Goal: Transaction & Acquisition: Obtain resource

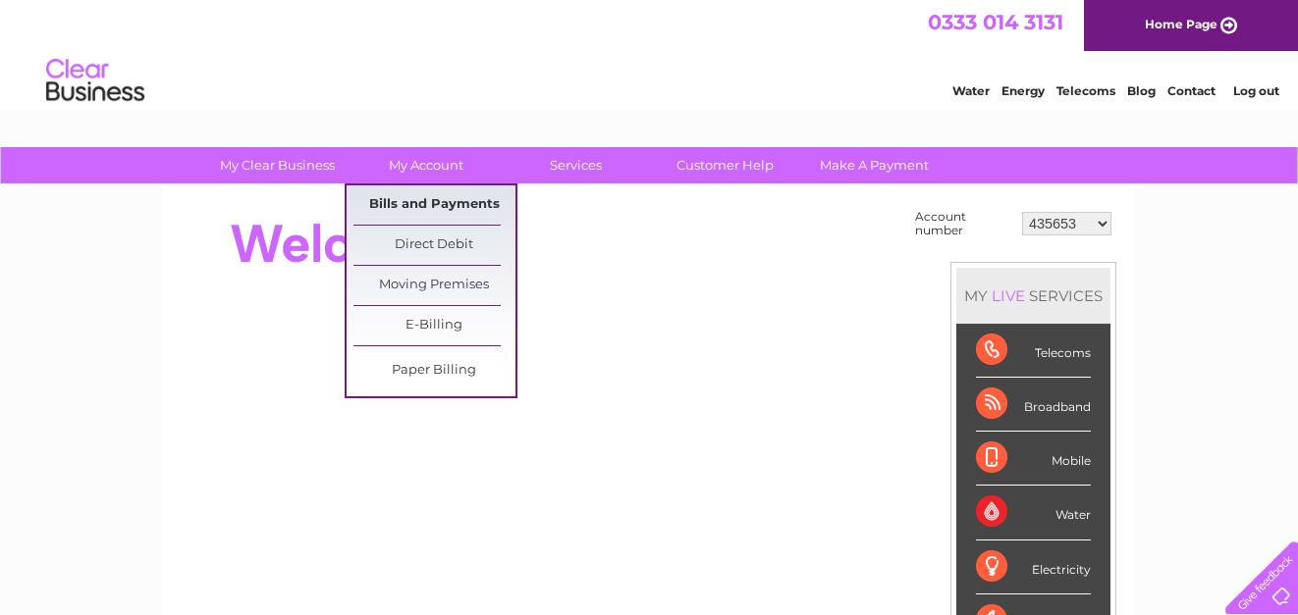
click at [429, 203] on link "Bills and Payments" at bounding box center [434, 205] width 162 height 39
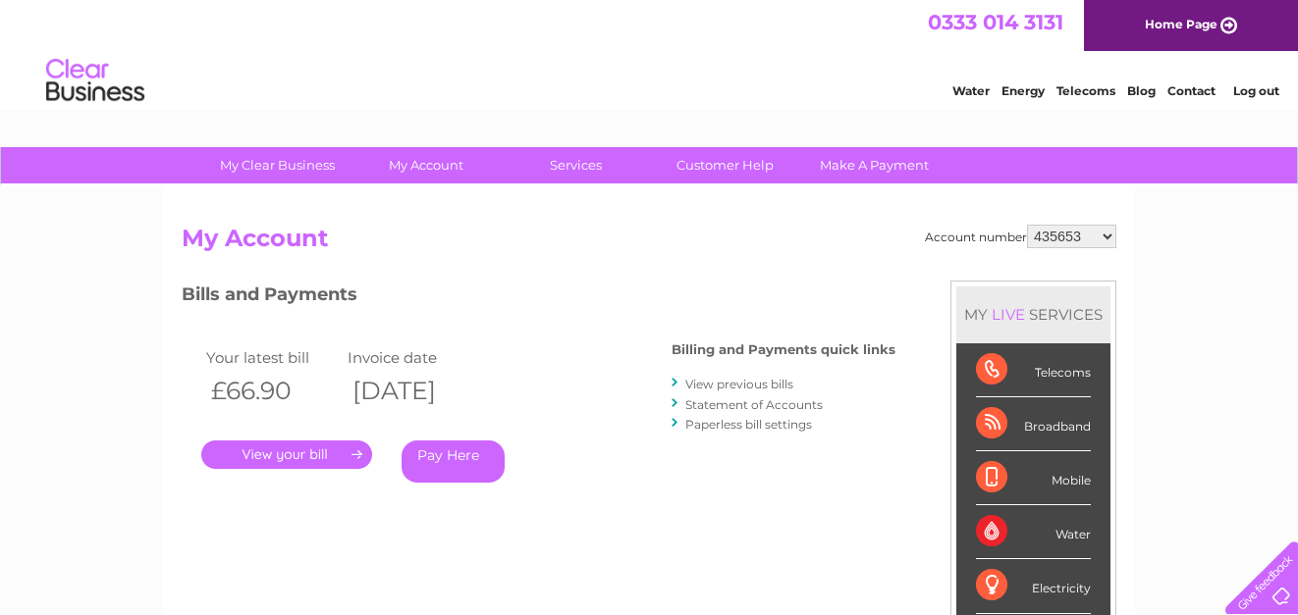
click at [347, 454] on link "." at bounding box center [286, 455] width 171 height 28
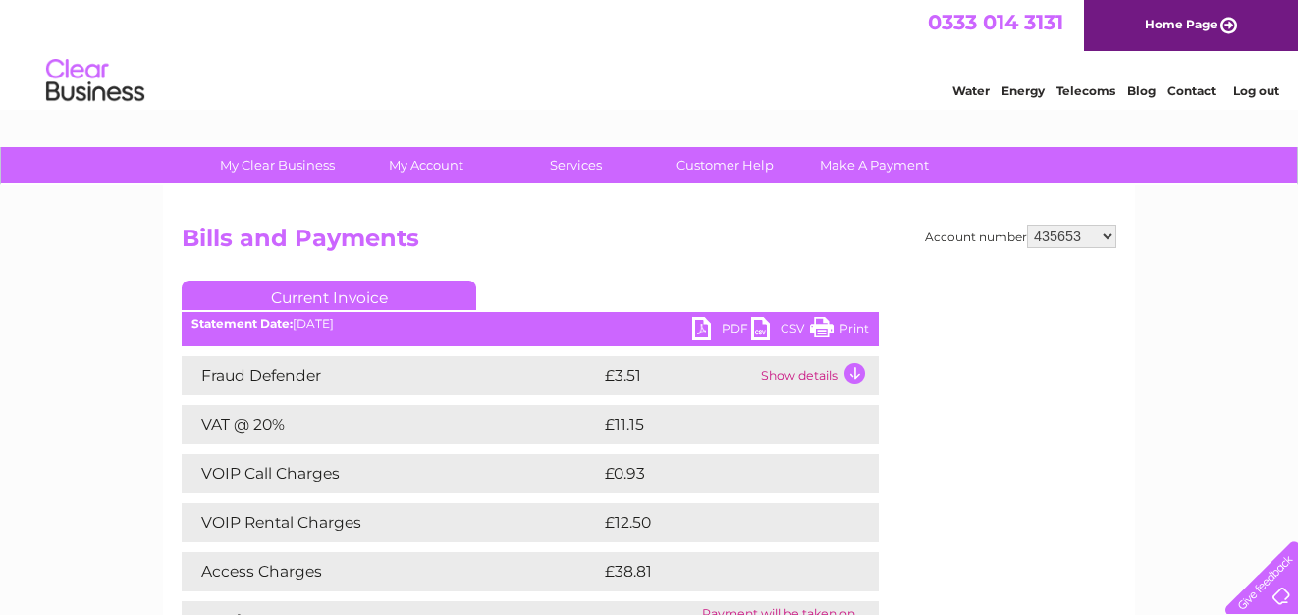
click at [700, 322] on link "PDF" at bounding box center [721, 331] width 59 height 28
click at [1107, 233] on select "435653 919747 30296947" at bounding box center [1071, 237] width 89 height 24
select select "919747"
click at [1027, 225] on select "435653 919747 30296947" at bounding box center [1071, 237] width 89 height 24
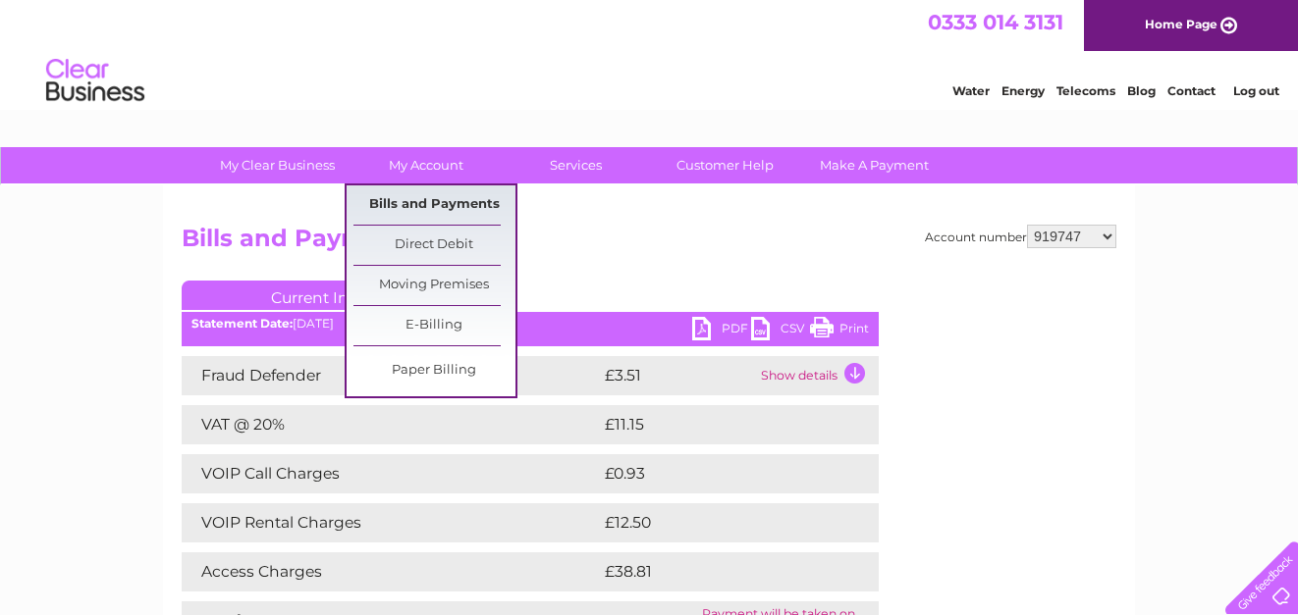
click at [422, 200] on link "Bills and Payments" at bounding box center [434, 205] width 162 height 39
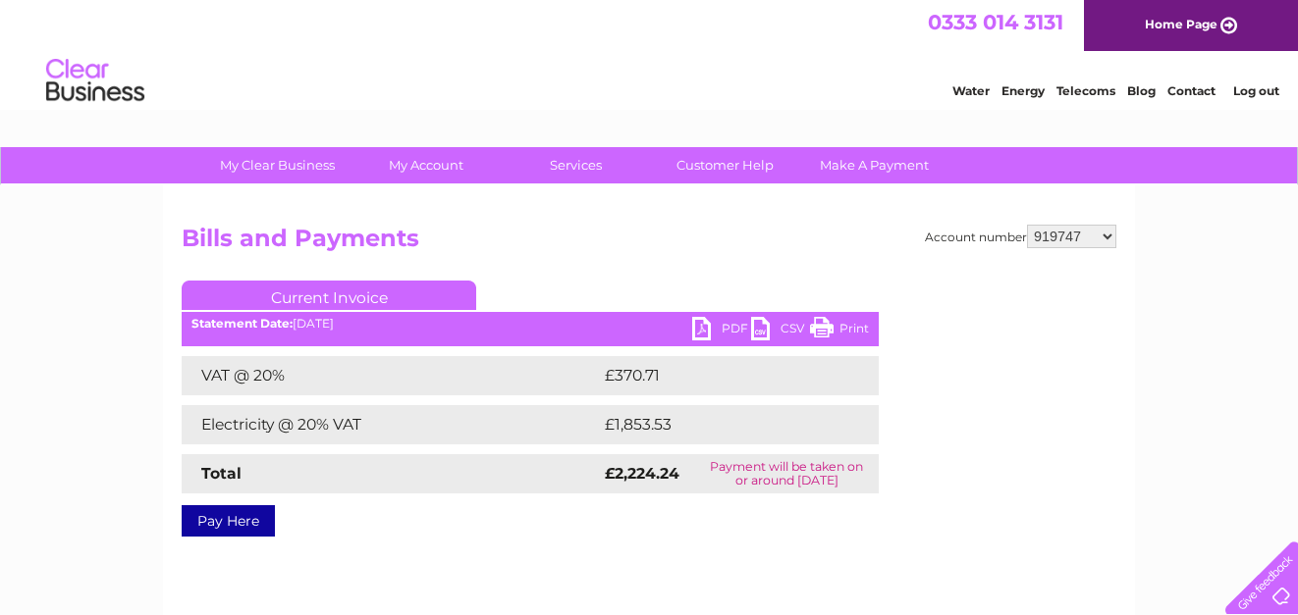
click at [703, 328] on link "PDF" at bounding box center [721, 331] width 59 height 28
click at [1108, 237] on select "435653 919747 30296947" at bounding box center [1071, 237] width 89 height 24
select select "435653"
click at [1027, 225] on select "435653 919747 30296947" at bounding box center [1071, 237] width 89 height 24
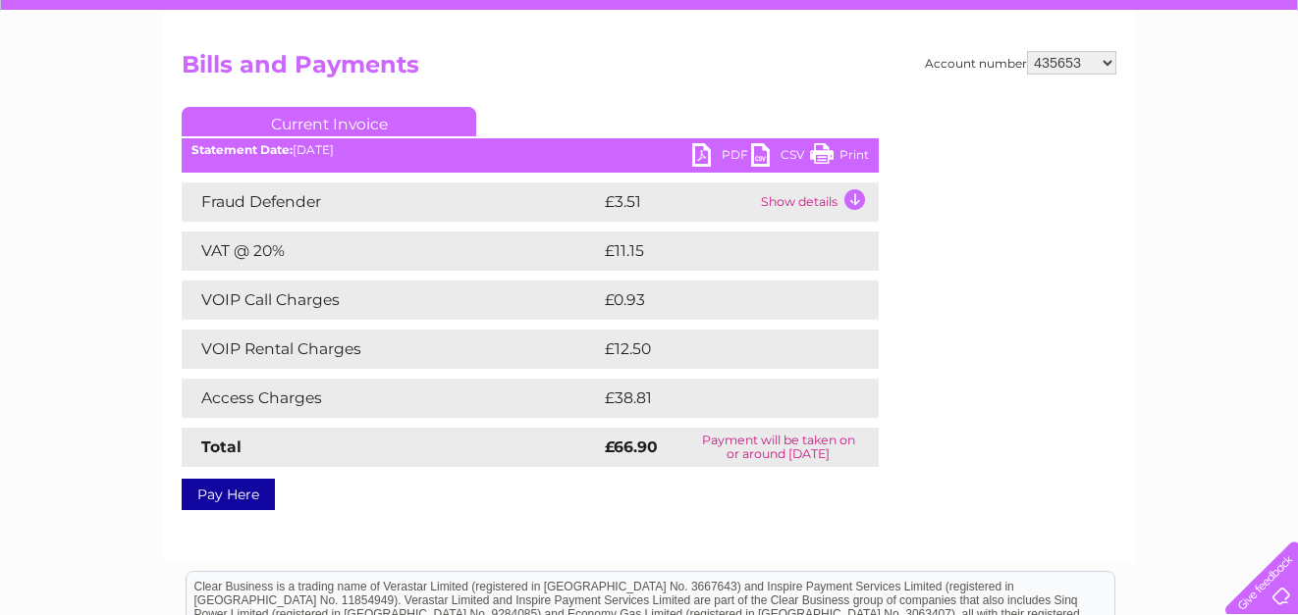
scroll to position [294, 0]
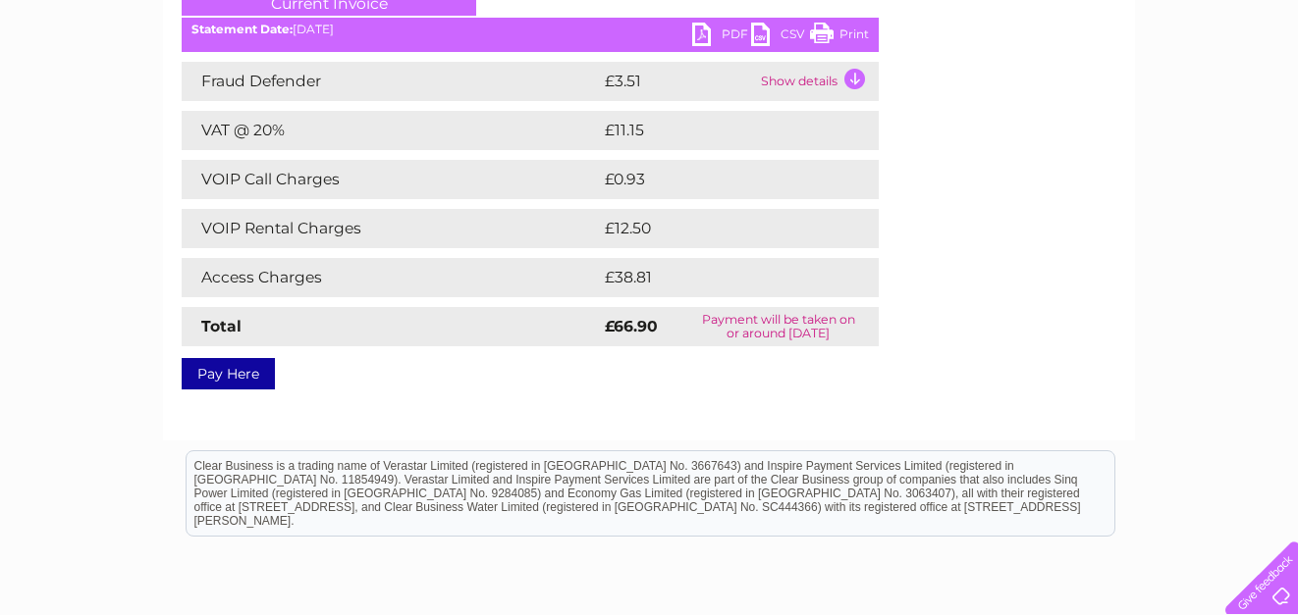
click at [700, 32] on link "PDF" at bounding box center [721, 37] width 59 height 28
